Goal: Task Accomplishment & Management: Manage account settings

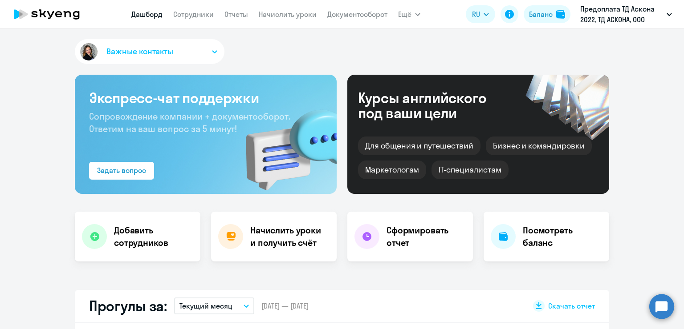
select select "30"
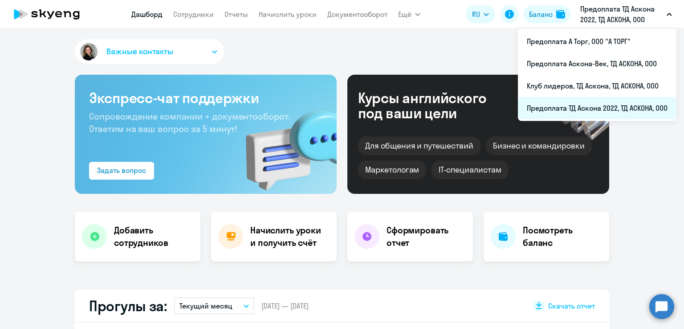
click at [623, 113] on li "Предоплата ТД Аскона 2022, ТД АСКОНА, ООО" at bounding box center [597, 108] width 158 height 22
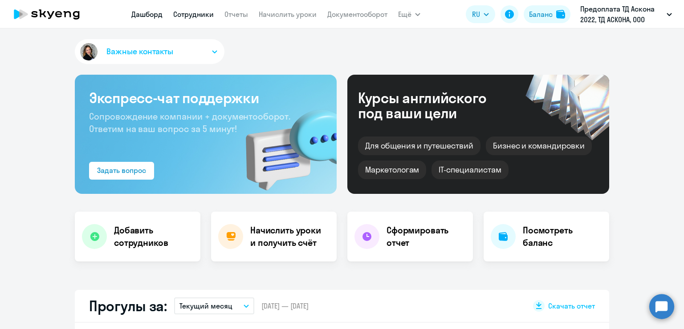
click at [183, 11] on link "Сотрудники" at bounding box center [193, 14] width 41 height 9
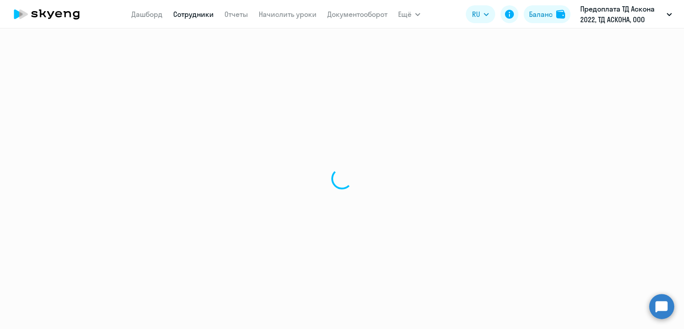
select select "30"
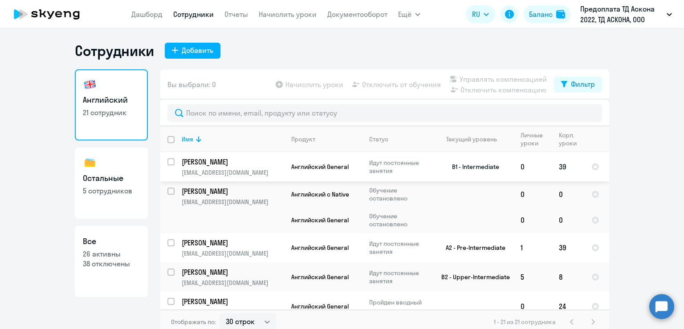
click at [231, 158] on p "[PERSON_NAME]" at bounding box center [232, 162] width 101 height 10
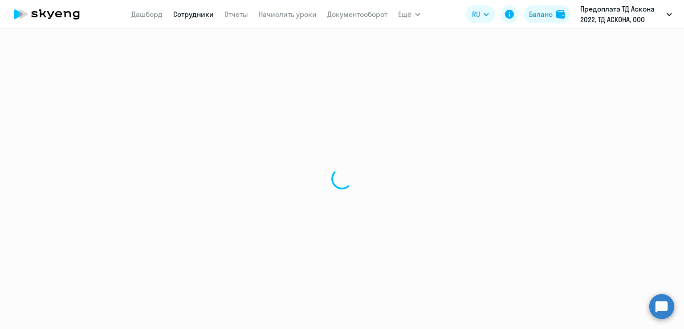
select select "english"
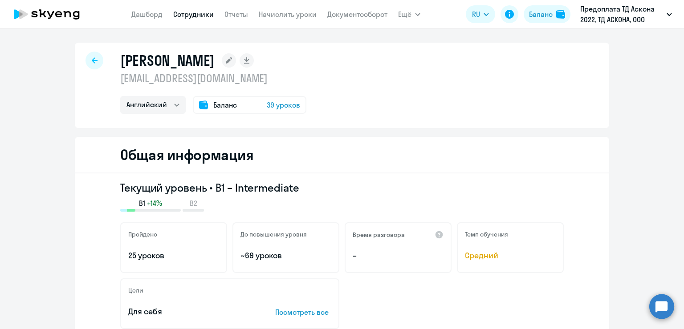
click at [249, 106] on div "Баланс 39 уроков" at bounding box center [250, 105] width 114 height 18
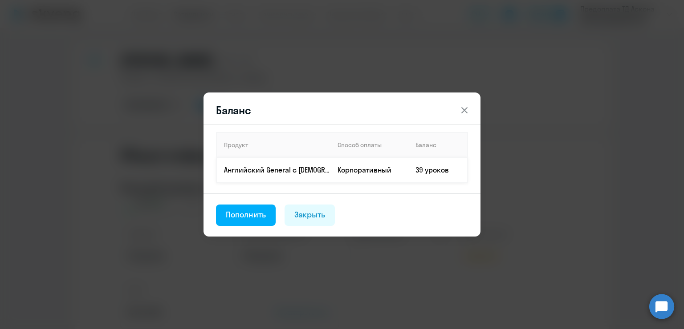
click at [436, 167] on td "39 уроков" at bounding box center [437, 170] width 59 height 25
click at [408, 176] on td "Корпоративный" at bounding box center [369, 170] width 78 height 25
click at [338, 166] on td "Корпоративный" at bounding box center [369, 170] width 78 height 25
click at [475, 115] on header "Баланс" at bounding box center [341, 110] width 277 height 14
click at [464, 108] on icon at bounding box center [464, 110] width 11 height 11
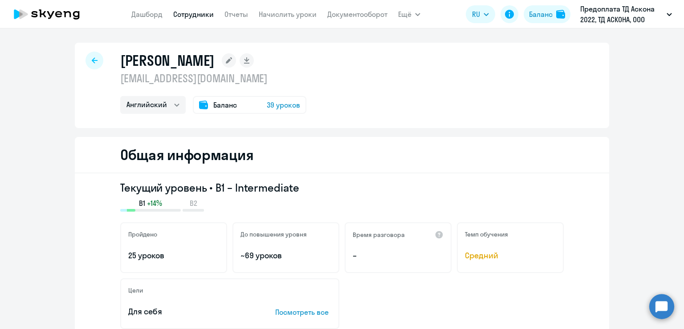
click at [539, 27] on app-header "[PERSON_NAME] Отчеты Начислить уроки Документооборот Ещё Дашборд Сотрудники Отч…" at bounding box center [342, 14] width 684 height 28
click at [539, 22] on button "Баланс" at bounding box center [546, 14] width 47 height 18
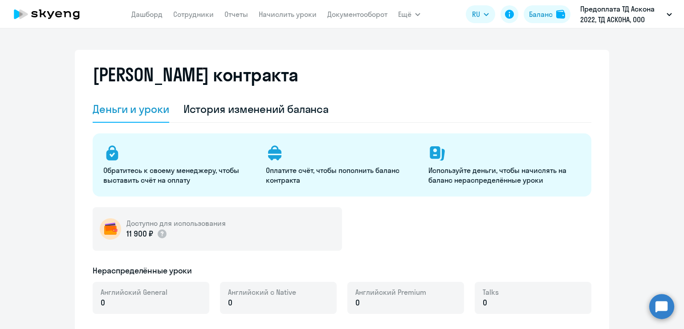
select select "english_adult_not_native_speaker"
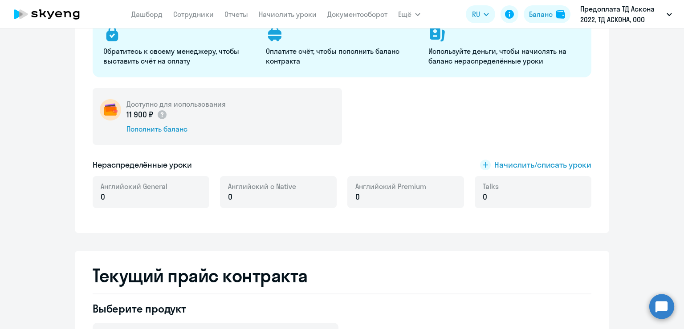
scroll to position [134, 0]
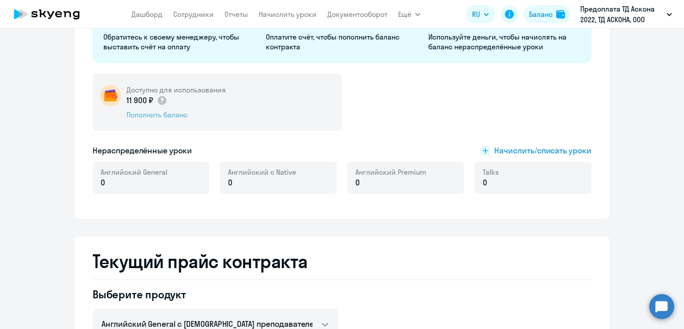
click at [172, 113] on div "Пополнить баланс" at bounding box center [175, 115] width 99 height 10
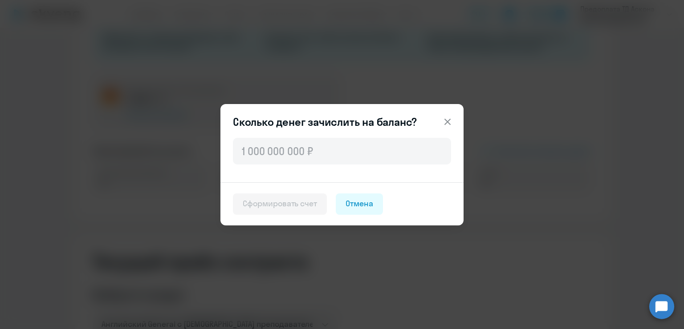
click at [449, 121] on icon at bounding box center [447, 121] width 6 height 6
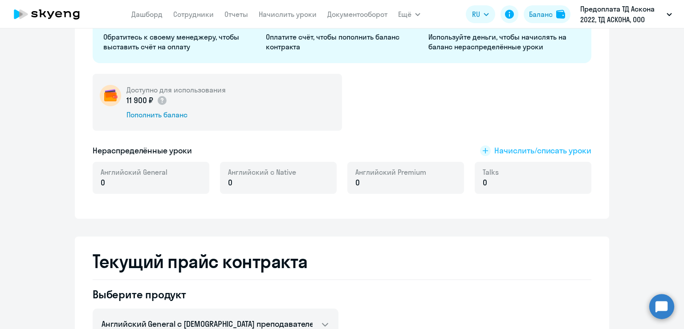
click at [529, 145] on span "Начислить/списать уроки" at bounding box center [542, 151] width 97 height 12
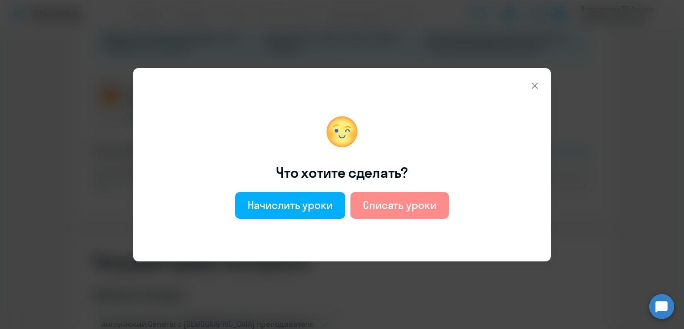
click at [385, 214] on button "Списать уроки" at bounding box center [399, 205] width 98 height 27
select select "english_adult_not_native_speaker"
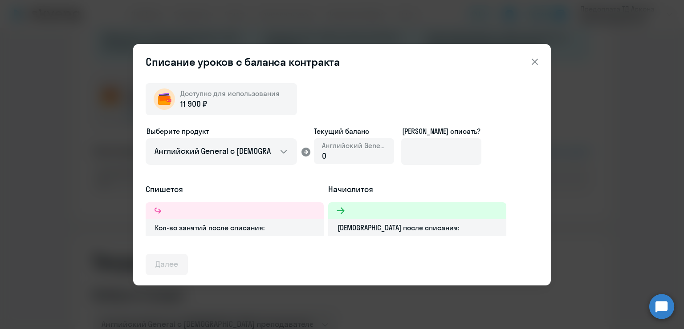
click at [251, 116] on div "Доступно для использования 11 900 ₽ Выберите продукт Английский General с русск…" at bounding box center [342, 175] width 393 height 199
click at [248, 110] on div "Доступно для использования 11 900 ₽" at bounding box center [221, 99] width 151 height 32
click at [531, 58] on icon at bounding box center [534, 62] width 11 height 11
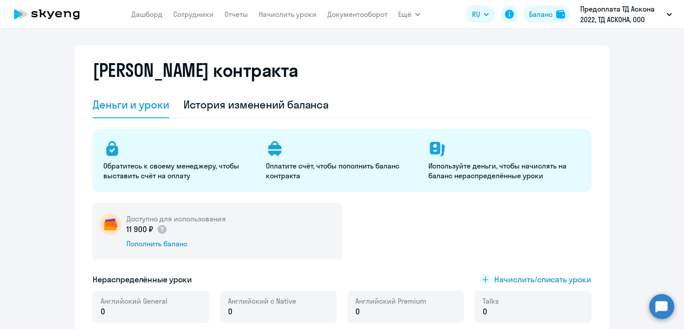
scroll to position [0, 0]
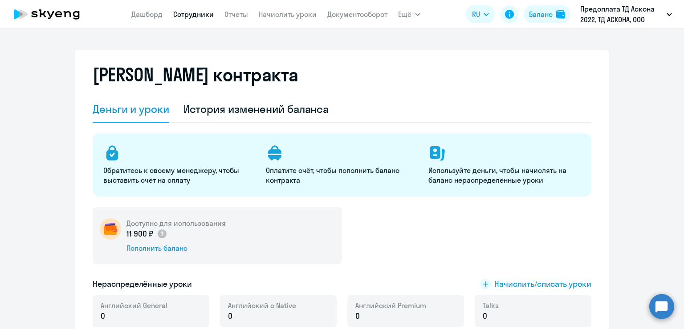
click at [204, 17] on link "Сотрудники" at bounding box center [193, 14] width 41 height 9
select select "30"
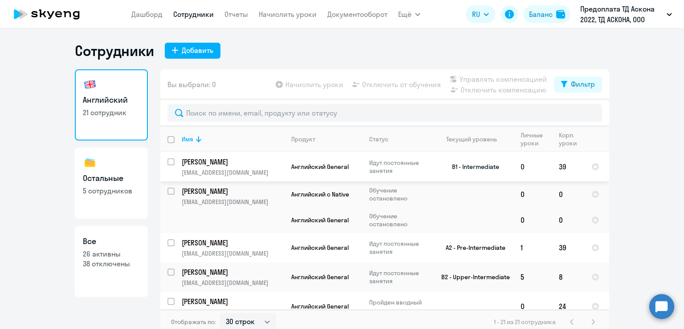
click at [167, 162] on input "select row 21885785" at bounding box center [176, 167] width 18 height 18
checkbox input "true"
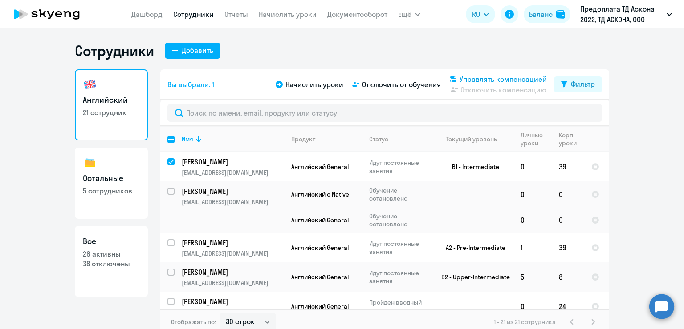
click at [478, 80] on span "Управлять компенсацией" at bounding box center [502, 79] width 87 height 11
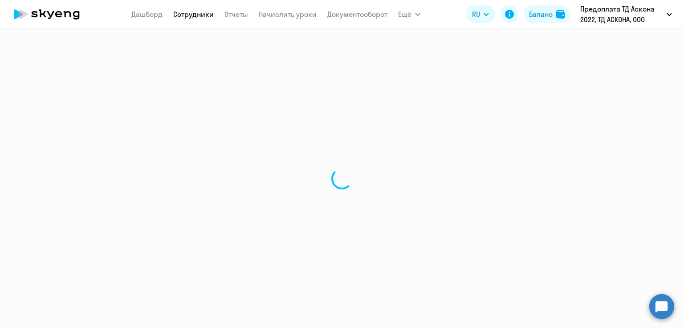
select select "30"
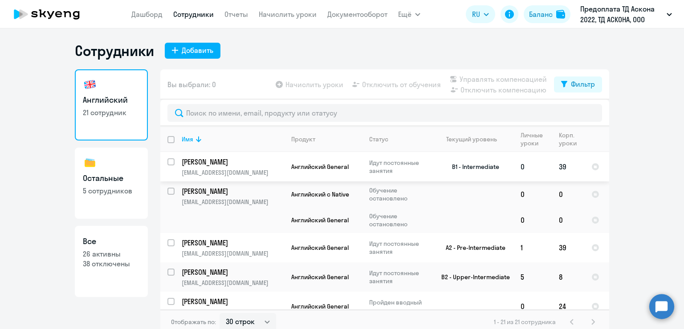
click at [237, 174] on p "[EMAIL_ADDRESS][DOMAIN_NAME]" at bounding box center [233, 173] width 102 height 8
select select "english"
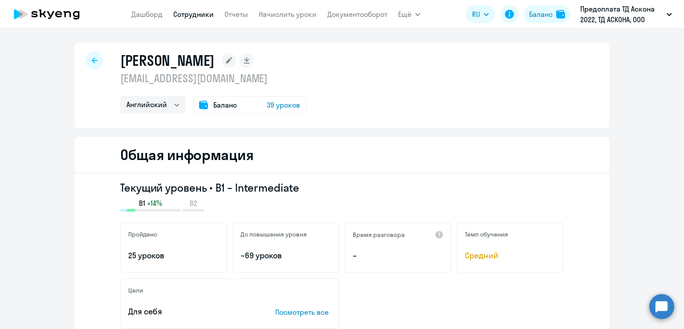
click at [287, 98] on div "Баланс 39 уроков" at bounding box center [250, 105] width 114 height 18
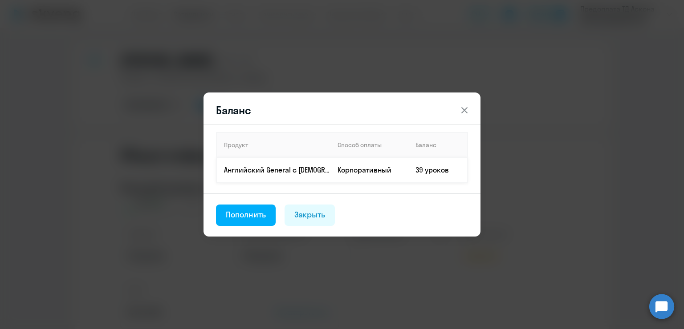
click at [320, 169] on p "Английский General с [DEMOGRAPHIC_DATA] преподавателем" at bounding box center [277, 170] width 106 height 10
click at [299, 175] on td "Английский General с [DEMOGRAPHIC_DATA] преподавателем" at bounding box center [273, 170] width 114 height 25
click at [459, 109] on icon at bounding box center [464, 110] width 11 height 11
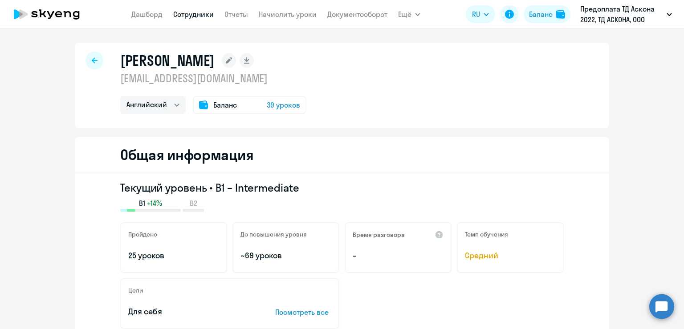
click at [232, 61] on icon at bounding box center [229, 60] width 6 height 6
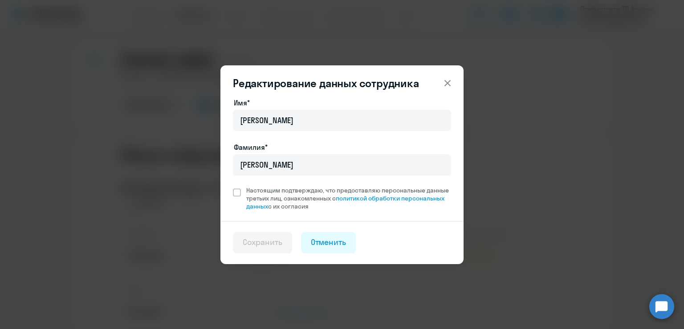
click at [449, 81] on icon at bounding box center [447, 83] width 6 height 6
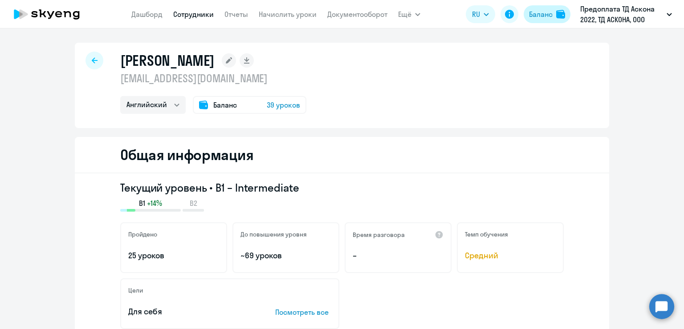
click at [545, 14] on div "Баланс" at bounding box center [541, 14] width 24 height 11
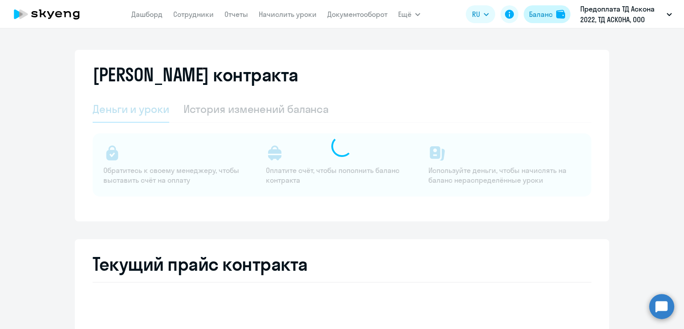
select select "english_adult_not_native_speaker"
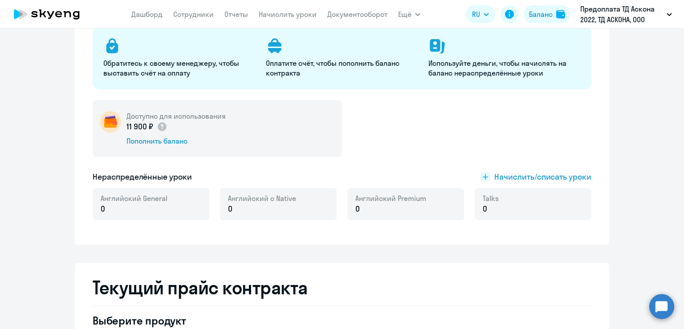
scroll to position [89, 0]
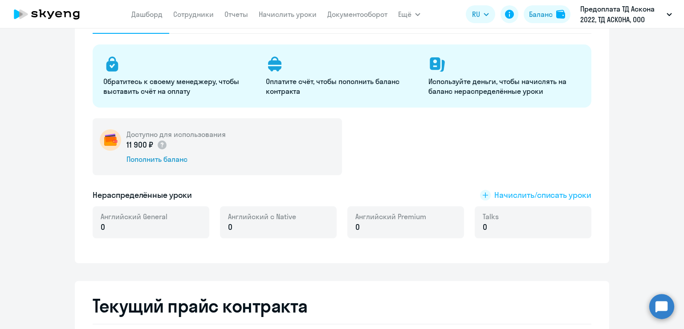
click at [544, 196] on span "Начислить/списать уроки" at bounding box center [542, 196] width 97 height 12
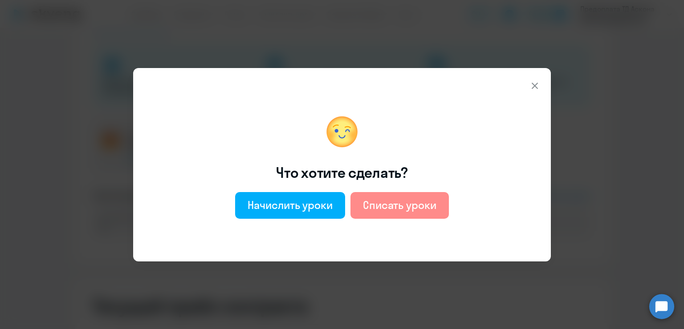
click at [387, 197] on button "Списать уроки" at bounding box center [399, 205] width 98 height 27
select select "english_adult_not_native_speaker"
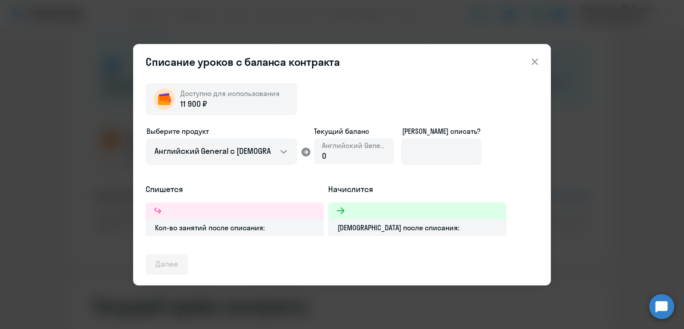
click at [367, 151] on div "0" at bounding box center [354, 156] width 64 height 12
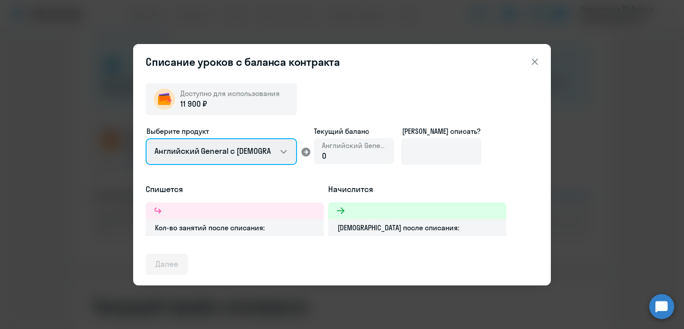
click at [258, 147] on select "Английский General с [DEMOGRAPHIC_DATA] преподавателем Английский General с [DE…" at bounding box center [221, 151] width 151 height 27
click at [146, 138] on select "Английский General с [DEMOGRAPHIC_DATA] преподавателем Английский General с [DE…" at bounding box center [221, 151] width 151 height 27
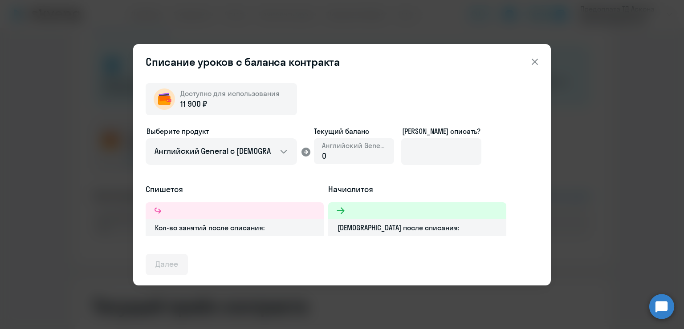
click at [343, 152] on div "0" at bounding box center [354, 156] width 64 height 12
click at [427, 147] on input at bounding box center [441, 151] width 80 height 27
click at [255, 217] on div at bounding box center [235, 211] width 178 height 17
click at [537, 62] on icon at bounding box center [534, 62] width 11 height 11
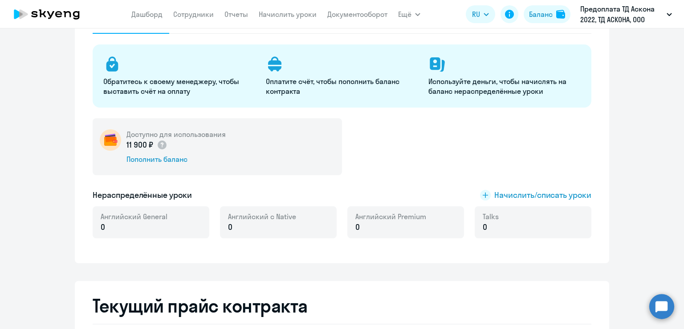
click at [196, 19] on app-menu-item-link "Сотрудники" at bounding box center [193, 14] width 41 height 11
click at [253, 15] on nav "[PERSON_NAME] Отчеты Начислить уроки Документооборот" at bounding box center [259, 14] width 256 height 18
click at [265, 16] on link "Начислить уроки" at bounding box center [288, 14] width 58 height 9
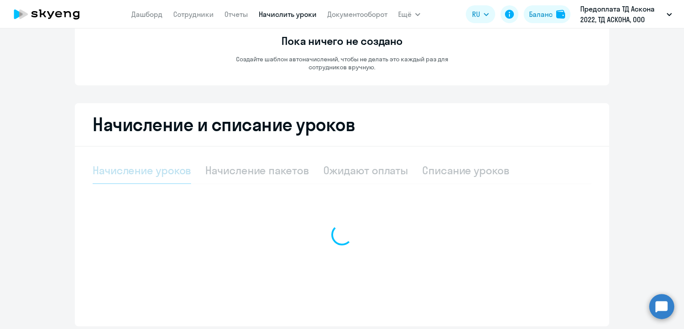
select select "10"
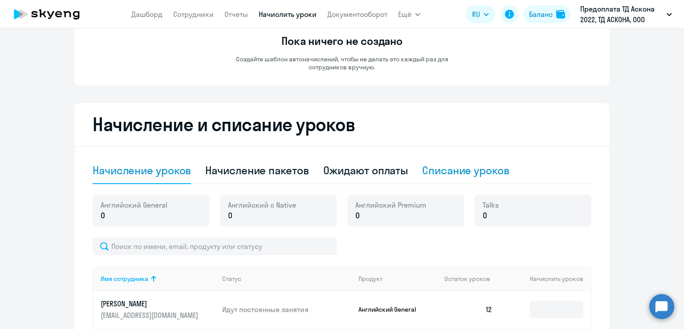
click at [449, 171] on div "Списание уроков" at bounding box center [465, 170] width 87 height 14
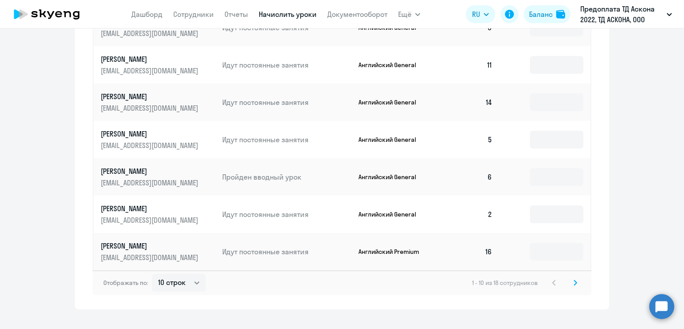
scroll to position [457, 0]
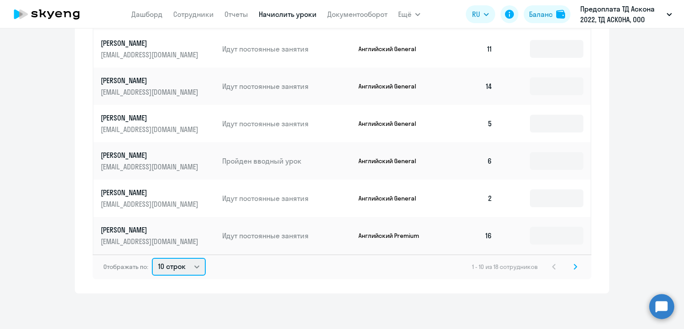
click at [194, 272] on select "10 строк 30 строк 50 строк" at bounding box center [179, 267] width 54 height 18
select select "50"
click at [152, 258] on select "10 строк 30 строк 50 строк" at bounding box center [179, 267] width 54 height 18
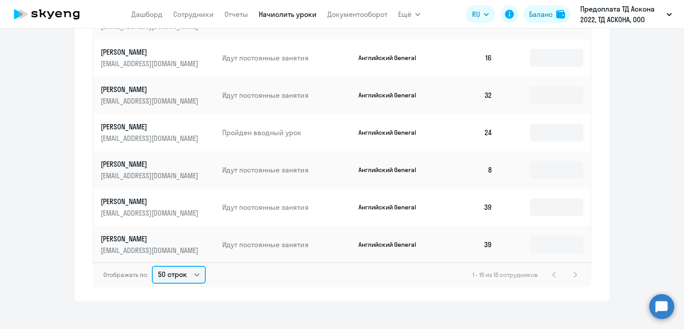
scroll to position [291, 0]
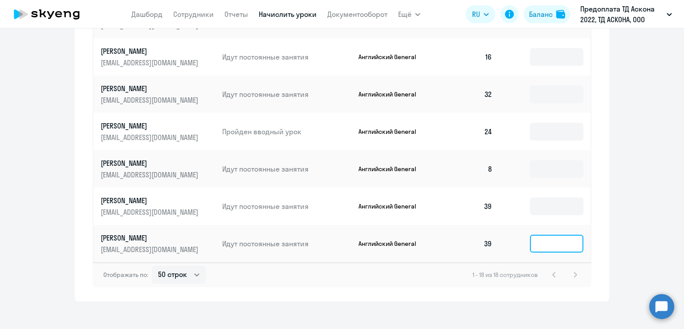
click at [558, 247] on input at bounding box center [556, 244] width 53 height 18
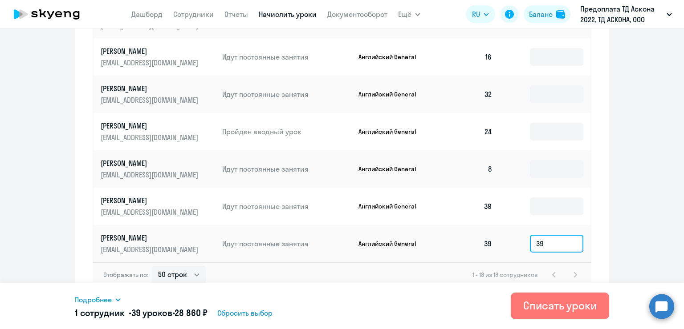
type input "39"
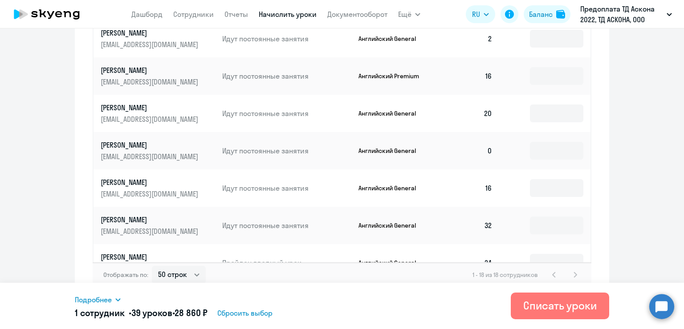
scroll to position [158, 0]
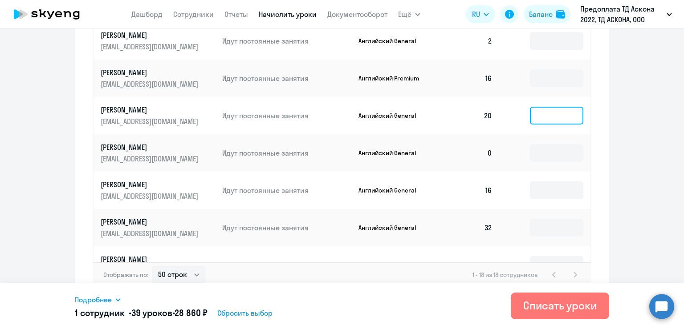
click at [552, 107] on input at bounding box center [556, 116] width 53 height 18
type input "20"
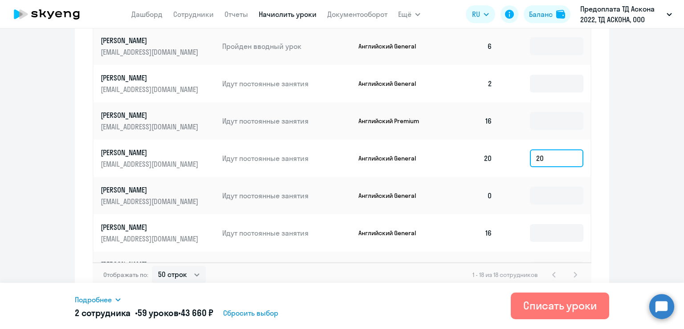
scroll to position [113, 0]
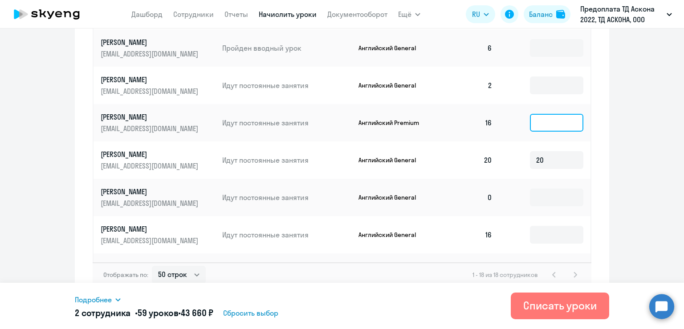
click at [550, 129] on input at bounding box center [556, 123] width 53 height 18
type input "16"
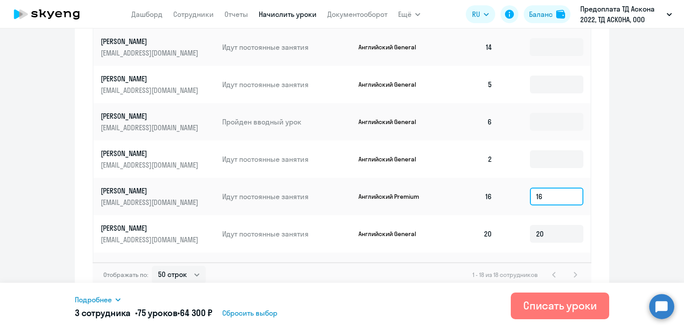
scroll to position [0, 0]
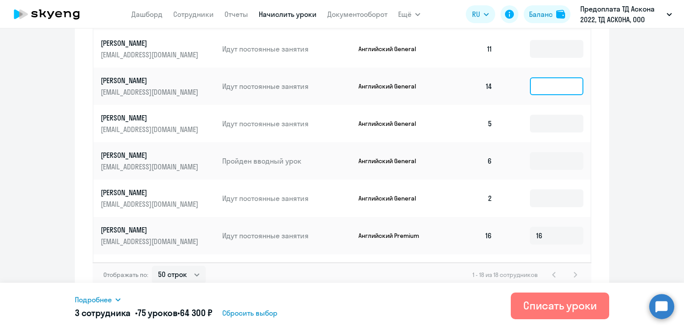
click at [543, 86] on input at bounding box center [556, 86] width 53 height 18
type input "14"
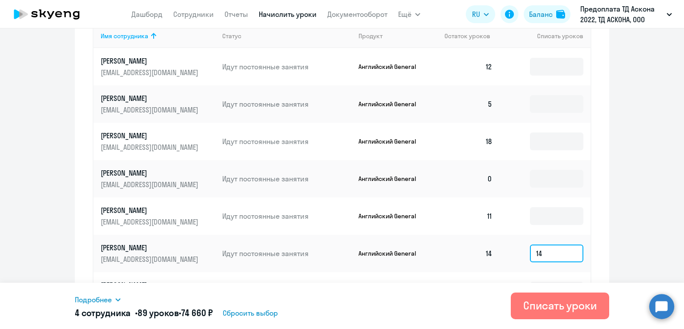
scroll to position [279, 0]
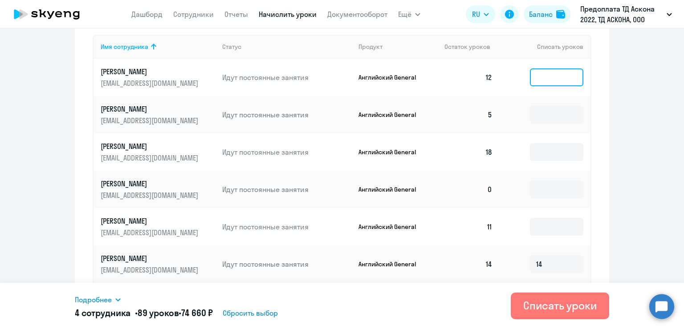
click at [549, 72] on input at bounding box center [556, 78] width 53 height 18
type input "12"
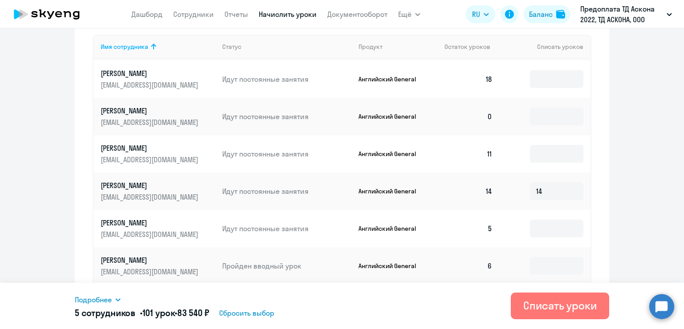
scroll to position [89, 0]
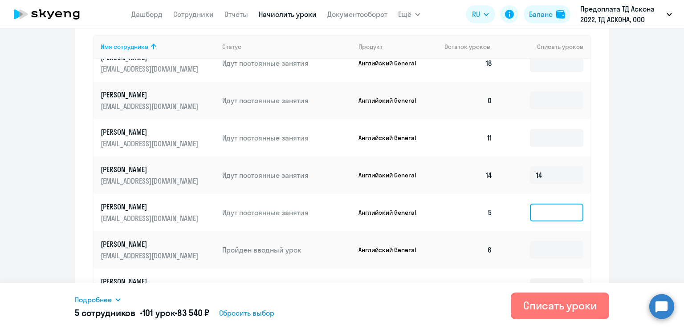
click at [566, 215] on input at bounding box center [556, 213] width 53 height 18
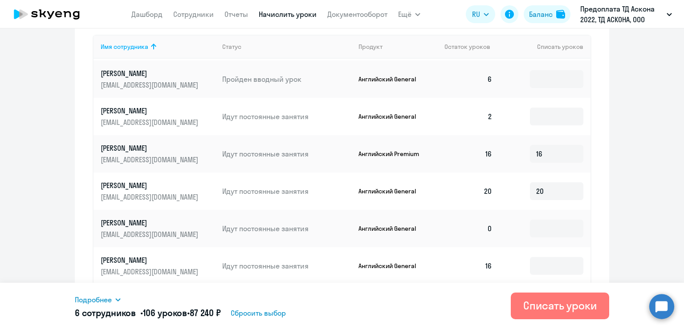
scroll to position [291, 0]
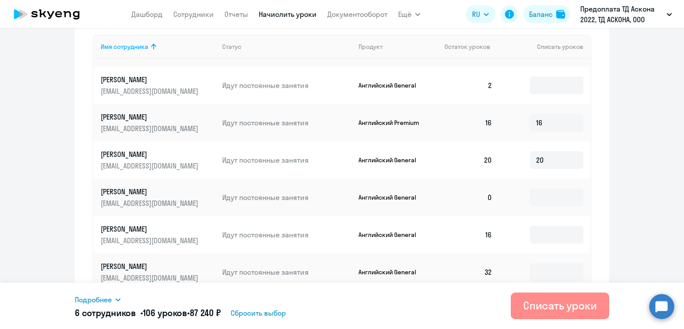
type input "5"
click at [531, 304] on div "Списать уроки" at bounding box center [559, 306] width 73 height 14
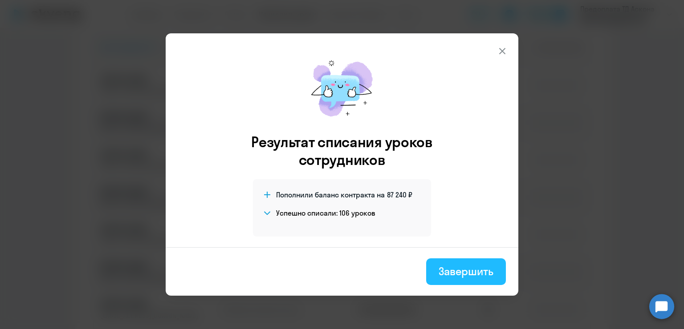
click at [465, 269] on div "Завершить" at bounding box center [465, 271] width 55 height 14
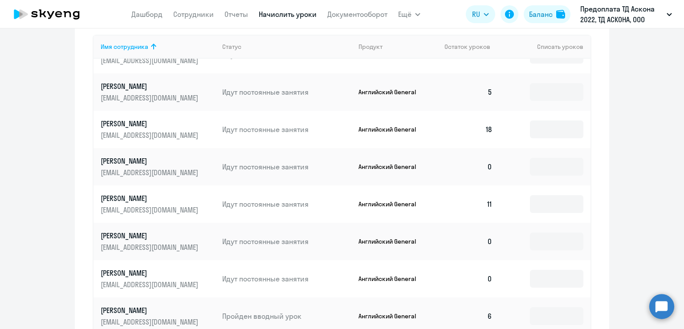
scroll to position [0, 0]
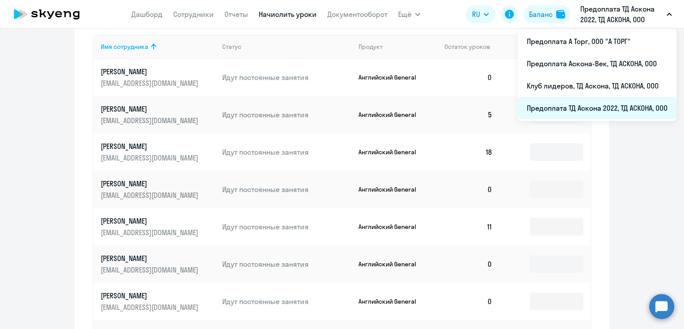
click at [584, 109] on li "Предоплата ТД Аскона 2022, ТД АСКОНА, ООО" at bounding box center [597, 108] width 158 height 22
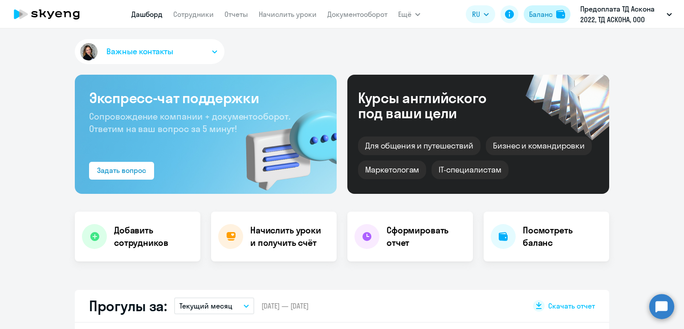
click at [532, 20] on button "Баланс" at bounding box center [546, 14] width 47 height 18
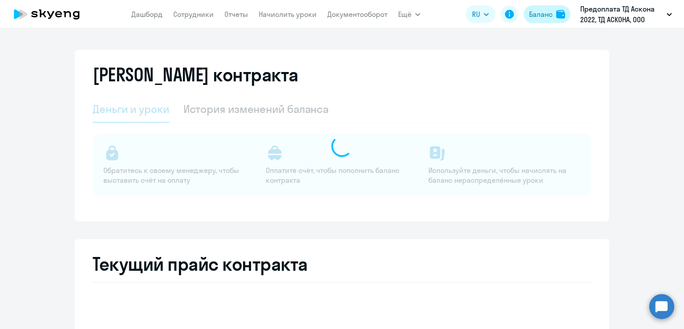
select select "english_adult_not_native_speaker"
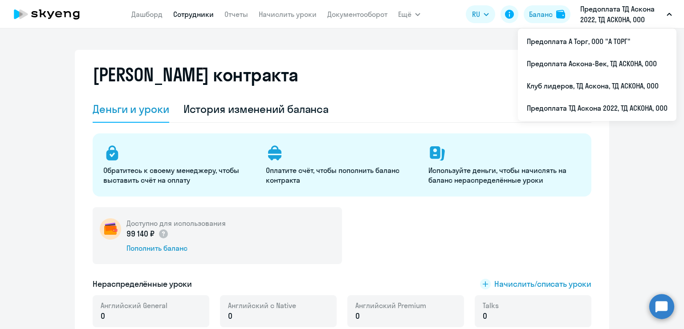
click at [179, 15] on link "Сотрудники" at bounding box center [193, 14] width 41 height 9
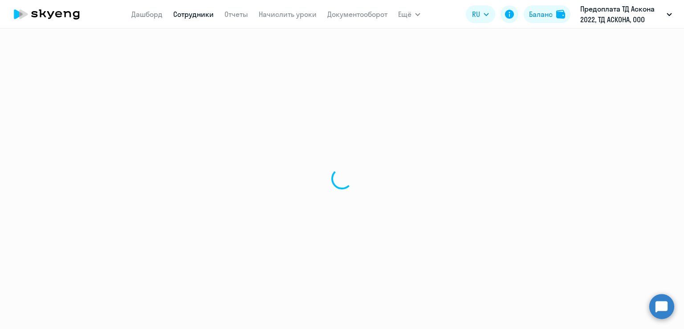
select select "30"
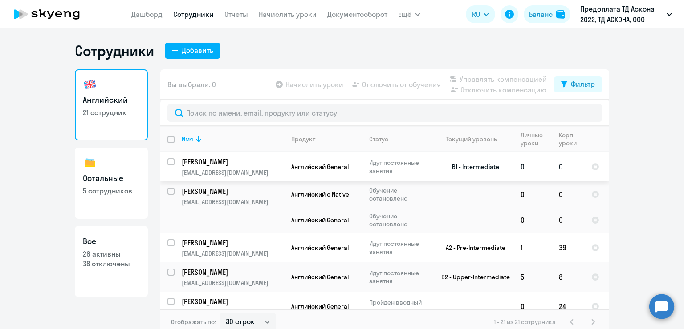
click at [169, 160] on input "select row 21885785" at bounding box center [176, 167] width 18 height 18
checkbox input "true"
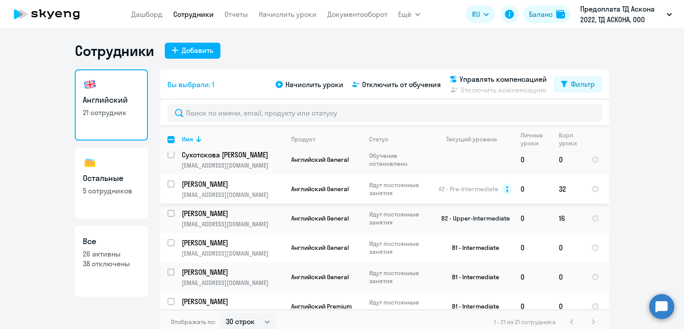
scroll to position [178, 0]
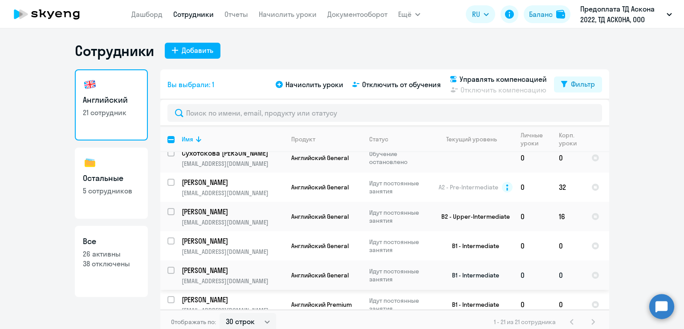
click at [167, 272] on input "select row 21609263" at bounding box center [176, 276] width 18 height 18
checkbox input "true"
click at [168, 300] on input "select row 18828850" at bounding box center [176, 305] width 18 height 18
checkbox input "true"
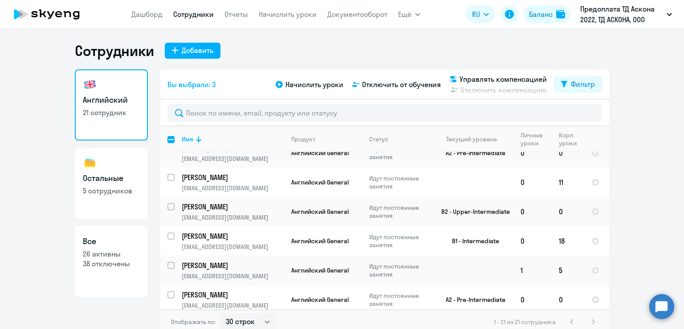
scroll to position [486, 0]
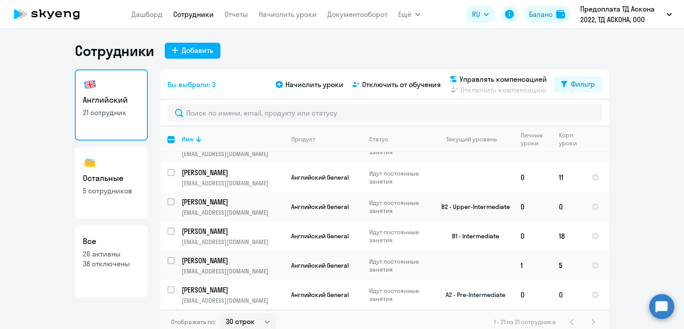
click at [169, 291] on input "select row 12376051" at bounding box center [176, 296] width 18 height 18
checkbox input "true"
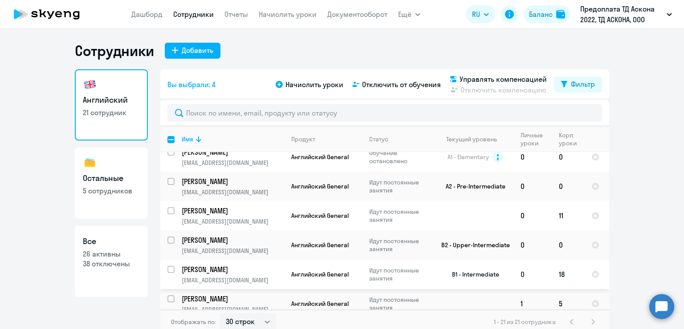
scroll to position [442, 0]
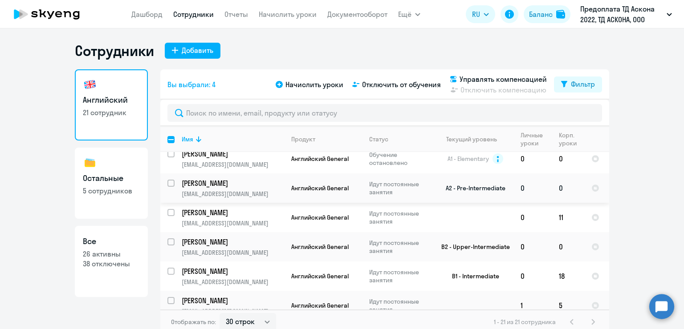
click at [167, 185] on input "select row 5067671" at bounding box center [176, 189] width 18 height 18
checkbox input "true"
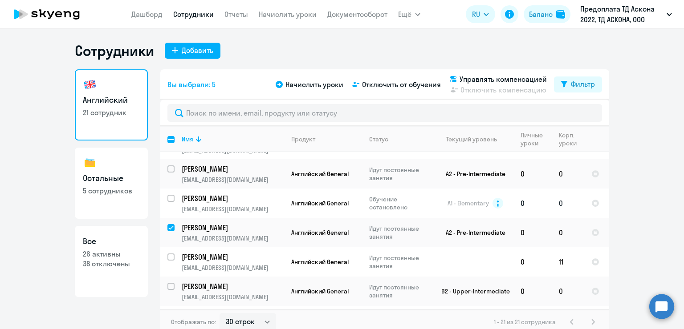
scroll to position [397, 0]
click at [169, 203] on input "select row 11204187" at bounding box center [176, 204] width 18 height 18
checkbox input "true"
click at [381, 80] on span "Отключить от обучения" at bounding box center [401, 84] width 79 height 11
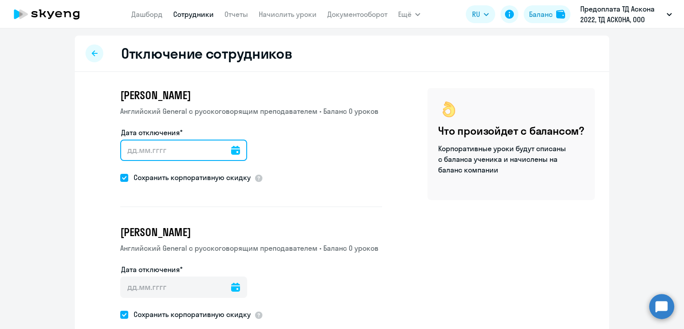
click at [203, 155] on input "Дата отключения*" at bounding box center [183, 150] width 127 height 21
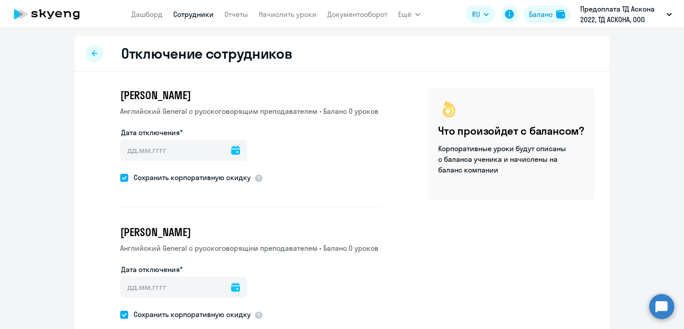
click at [231, 152] on icon at bounding box center [235, 150] width 9 height 9
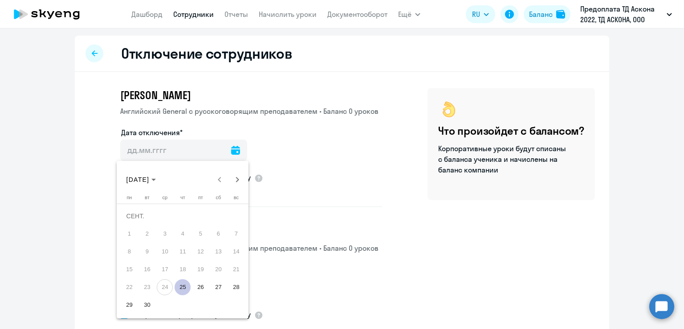
click at [183, 288] on span "25" at bounding box center [182, 288] width 16 height 16
type input "[DATE]"
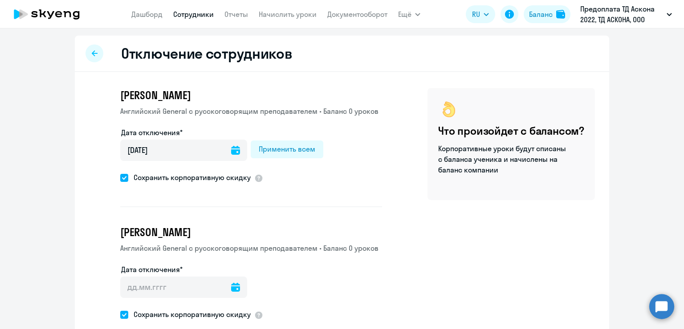
click at [124, 179] on span at bounding box center [124, 178] width 8 height 8
click at [120, 178] on input "Сохранить корпоративную скидку" at bounding box center [120, 178] width 0 height 0
checkbox input "false"
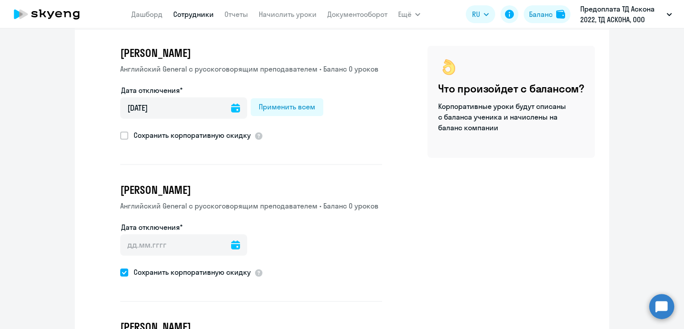
scroll to position [45, 0]
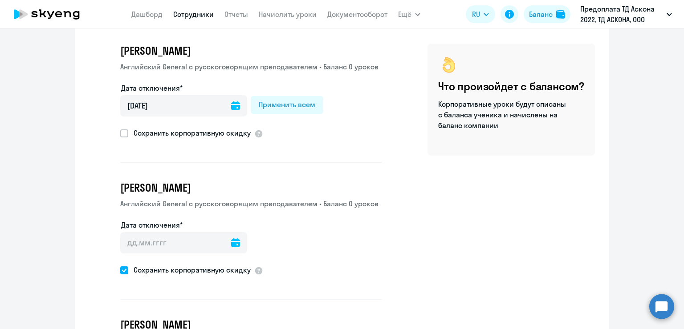
click at [293, 122] on div "Дата отключения* [DATE] [DATE] Применить всем" at bounding box center [251, 105] width 262 height 45
click at [293, 101] on div "Применить всем" at bounding box center [287, 104] width 57 height 11
type input "[DATE]"
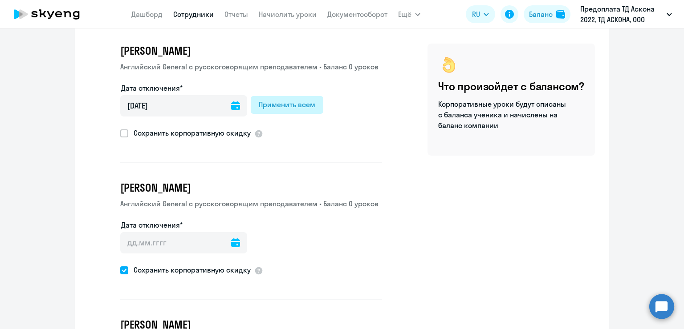
type input "[DATE]"
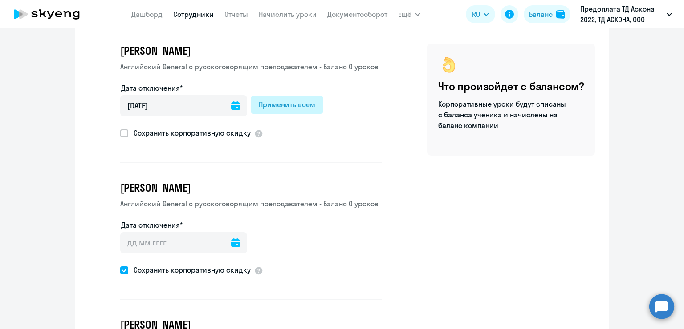
type input "[DATE]"
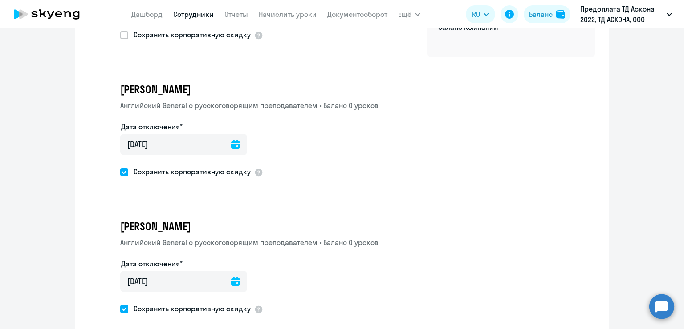
scroll to position [178, 0]
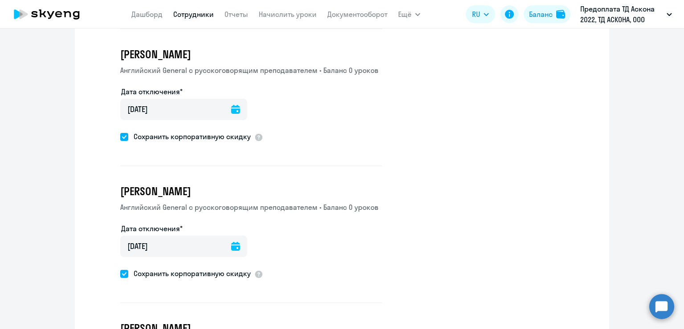
click at [121, 133] on span at bounding box center [124, 137] width 8 height 8
click at [120, 137] on input "Сохранить корпоративную скидку" at bounding box center [120, 137] width 0 height 0
checkbox input "false"
click at [120, 272] on span at bounding box center [124, 274] width 8 height 8
click at [120, 274] on input "Сохранить корпоративную скидку" at bounding box center [120, 274] width 0 height 0
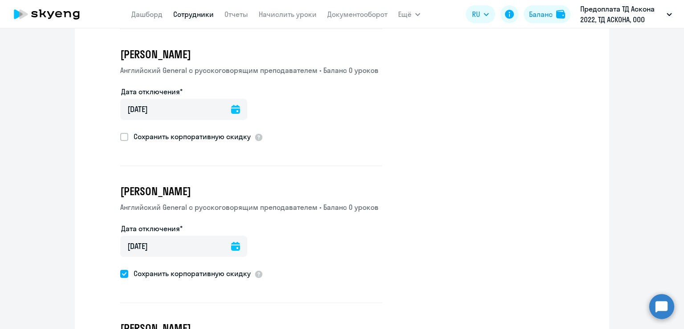
checkbox input "false"
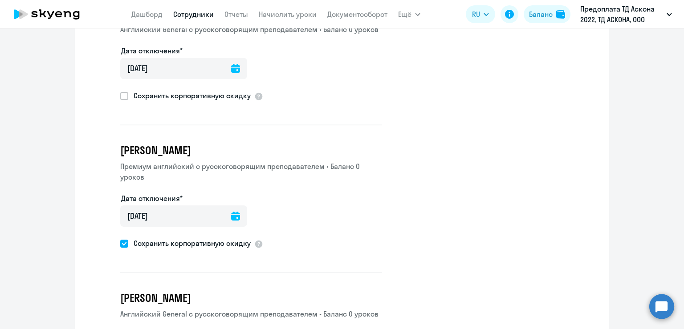
click at [120, 241] on span at bounding box center [124, 244] width 8 height 8
click at [120, 243] on input "Сохранить корпоративную скидку" at bounding box center [120, 243] width 0 height 0
checkbox input "false"
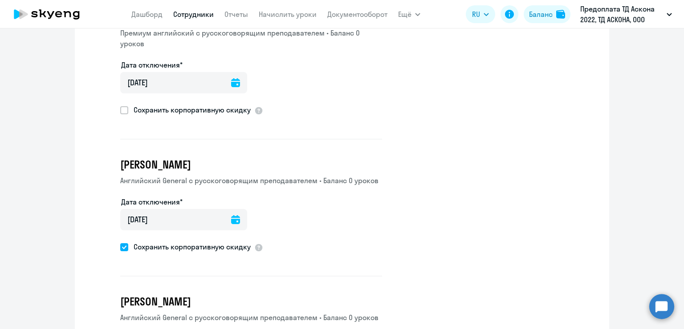
click at [120, 245] on span at bounding box center [124, 247] width 8 height 8
click at [120, 247] on input "Сохранить корпоративную скидку" at bounding box center [120, 247] width 0 height 0
checkbox input "false"
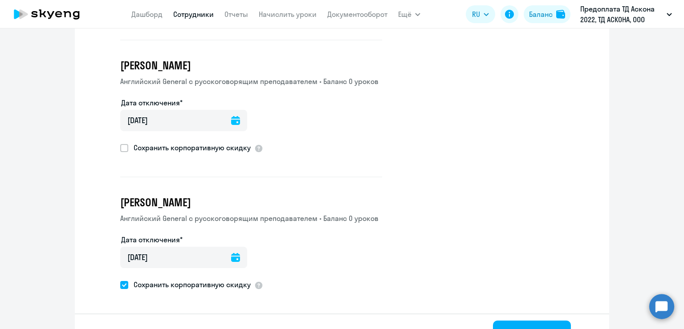
scroll to position [609, 0]
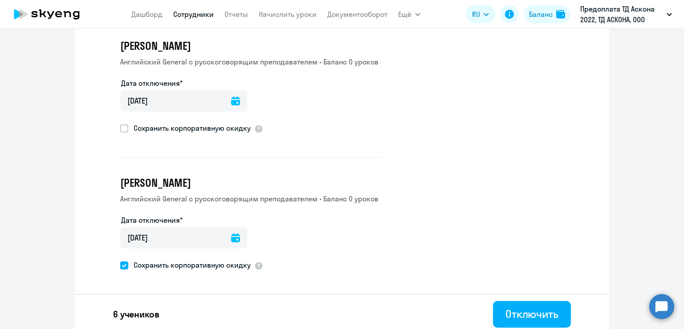
click at [121, 262] on span at bounding box center [124, 266] width 8 height 8
click at [120, 265] on input "Сохранить корпоративную скидку" at bounding box center [120, 265] width 0 height 0
checkbox input "false"
click at [507, 307] on div "Отключить" at bounding box center [531, 314] width 53 height 14
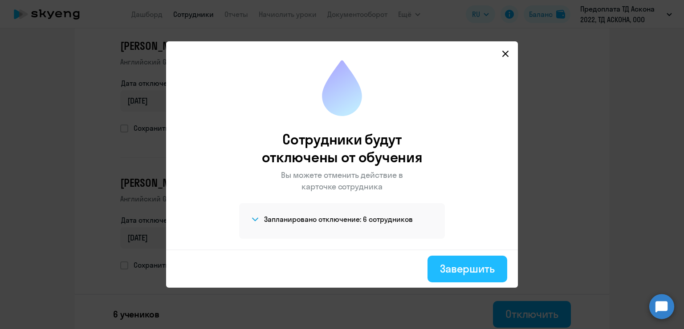
click at [463, 269] on div "Завершить" at bounding box center [467, 269] width 55 height 14
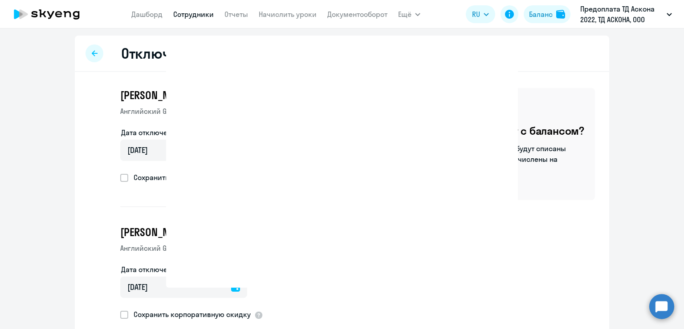
select select "30"
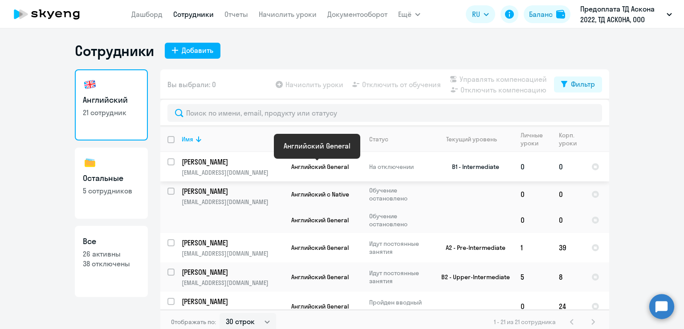
click at [293, 163] on span "Английский General" at bounding box center [319, 167] width 57 height 8
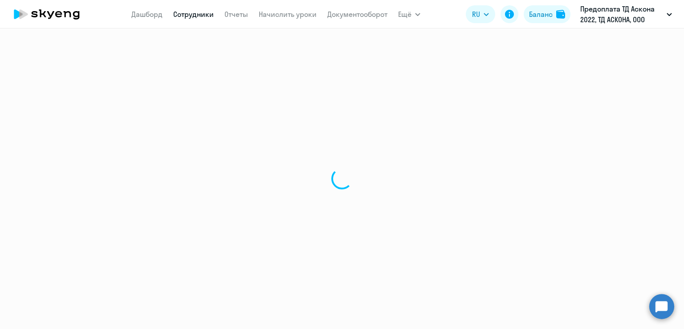
select select "english"
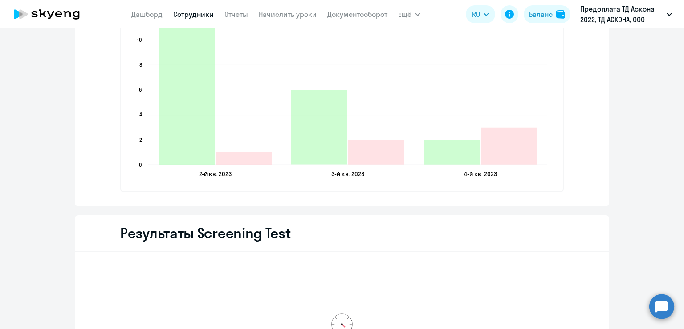
scroll to position [1246, 0]
